Goal: Task Accomplishment & Management: Complete application form

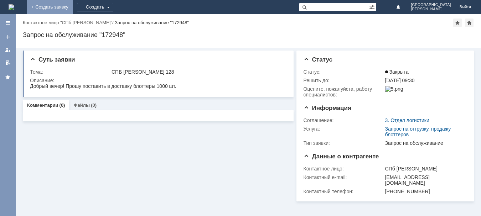
click at [73, 11] on link "+ Создать заявку" at bounding box center [50, 7] width 46 height 14
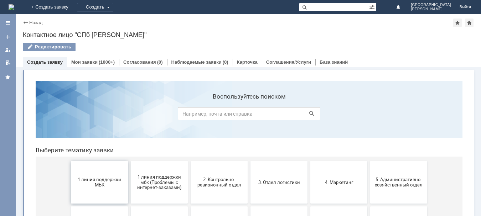
click at [82, 185] on span "1 линия поддержки МБК" at bounding box center [99, 182] width 53 height 11
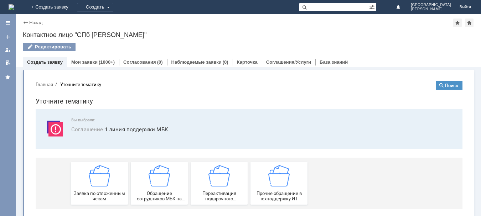
click at [86, 187] on div "Заявка по отложенным чекам" at bounding box center [99, 183] width 53 height 36
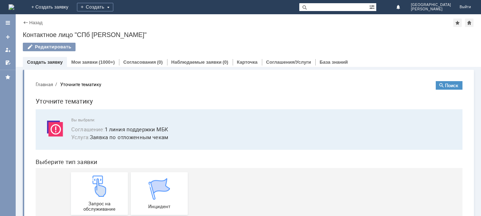
click at [89, 187] on img at bounding box center [99, 186] width 21 height 21
click at [73, 4] on link "+ Создать заявку" at bounding box center [50, 7] width 46 height 14
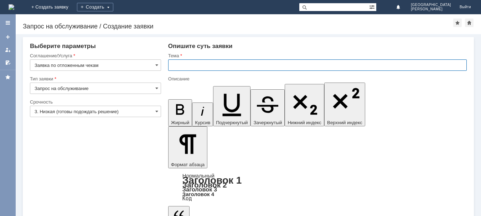
click at [185, 67] on input "text" at bounding box center [317, 64] width 298 height 11
type input "спб Невский 128"
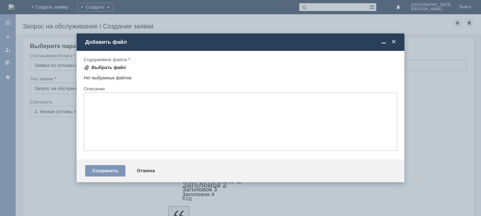
click at [114, 67] on div "Выбрать файл" at bounding box center [108, 68] width 35 height 6
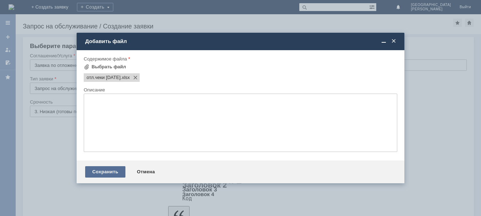
click at [100, 170] on div "Сохранить" at bounding box center [105, 171] width 40 height 11
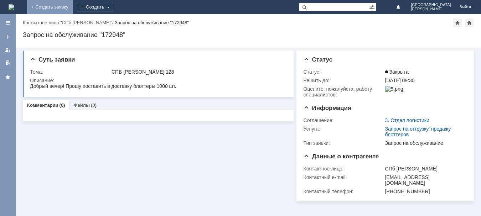
click at [73, 4] on link "+ Создать заявку" at bounding box center [50, 7] width 46 height 14
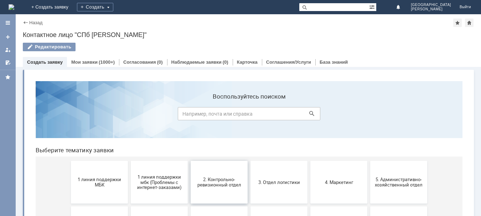
click at [214, 179] on span "2. Контрольно-ревизионный отдел" at bounding box center [219, 182] width 53 height 11
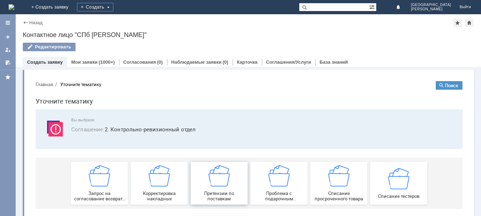
click at [208, 181] on img at bounding box center [218, 175] width 21 height 21
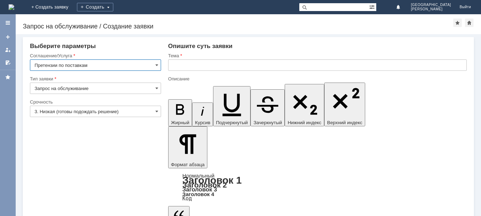
click at [194, 66] on input "text" at bounding box center [317, 64] width 298 height 11
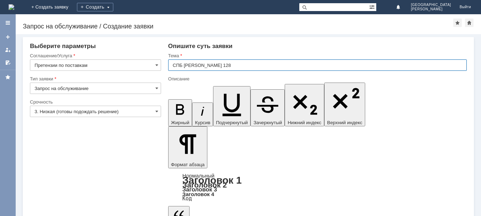
type input "СПБ [PERSON_NAME] 128"
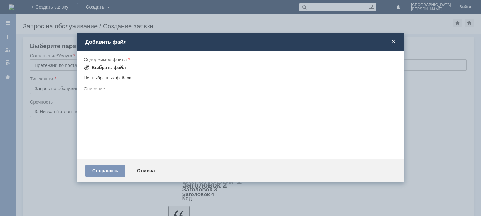
click at [113, 69] on div "Выбрать файл" at bounding box center [108, 68] width 35 height 6
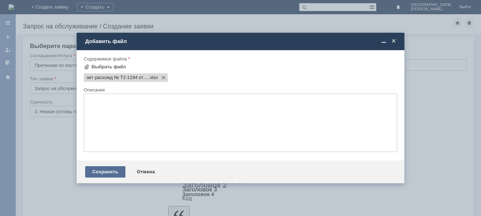
click at [107, 169] on div "Сохранить" at bounding box center [105, 171] width 40 height 11
